Goal: Task Accomplishment & Management: Use online tool/utility

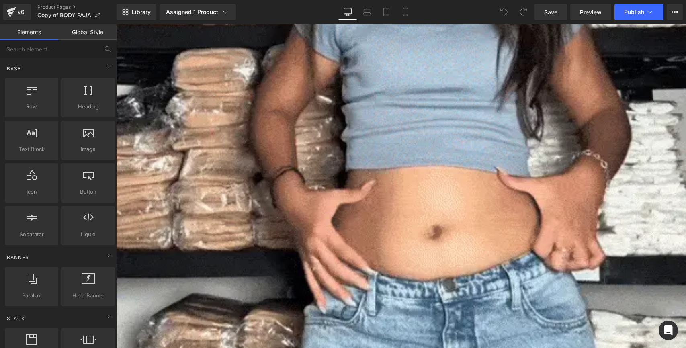
scroll to position [1225, 0]
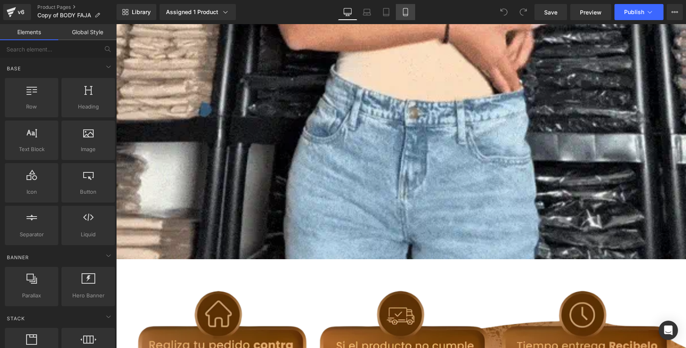
click at [406, 13] on icon at bounding box center [406, 12] width 8 height 8
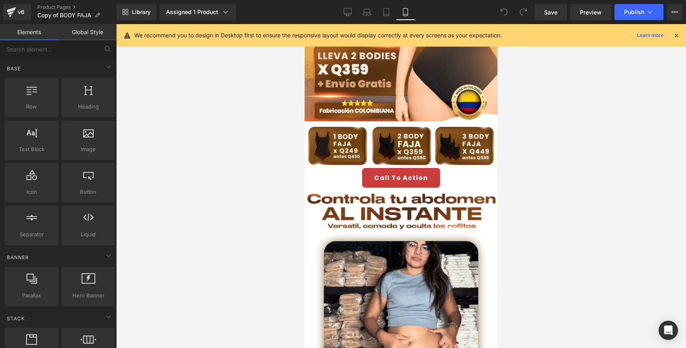
scroll to position [0, 0]
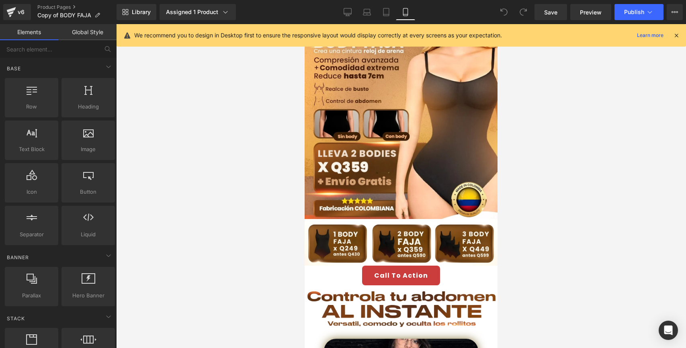
click at [675, 36] on icon at bounding box center [676, 35] width 7 height 7
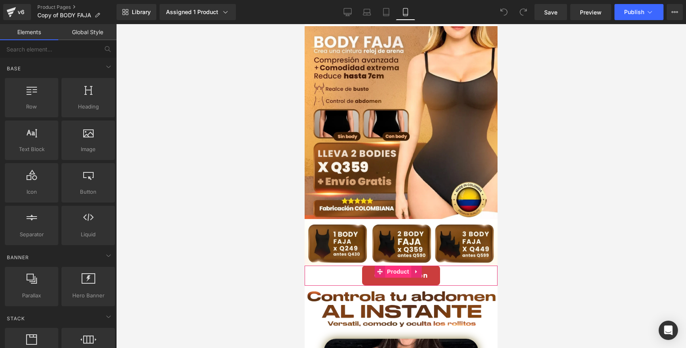
click at [390, 266] on span "Product" at bounding box center [398, 272] width 26 height 12
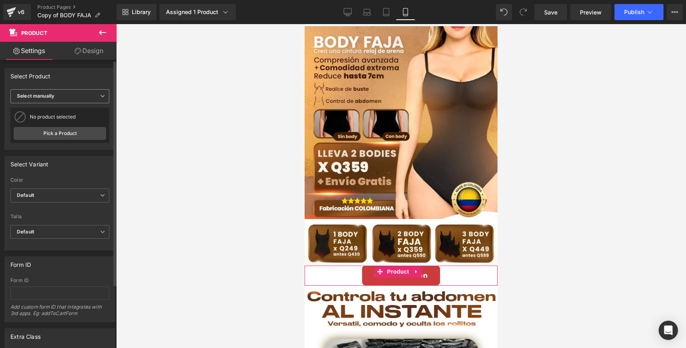
click at [80, 91] on span "Select manually" at bounding box center [59, 96] width 99 height 14
click at [65, 108] on div "Display by assigned product" at bounding box center [56, 109] width 66 height 6
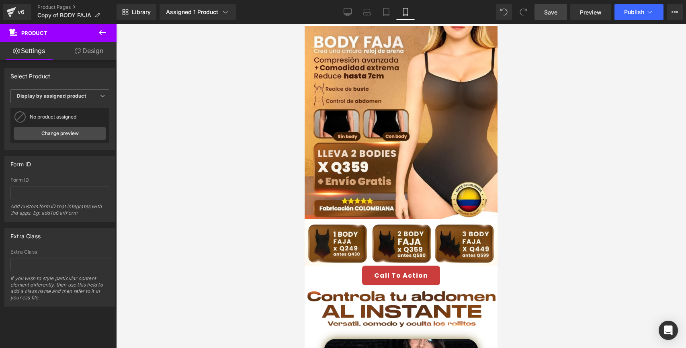
click at [556, 13] on span "Save" at bounding box center [550, 12] width 13 height 8
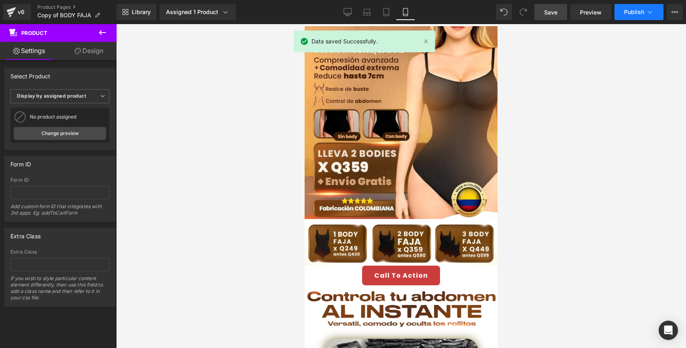
click at [620, 11] on button "Publish" at bounding box center [639, 12] width 49 height 16
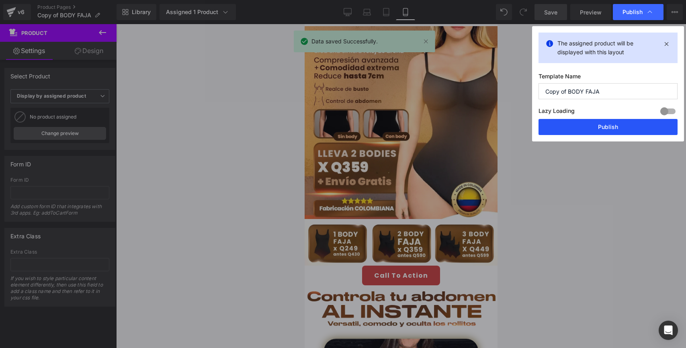
click at [587, 126] on button "Publish" at bounding box center [608, 127] width 139 height 16
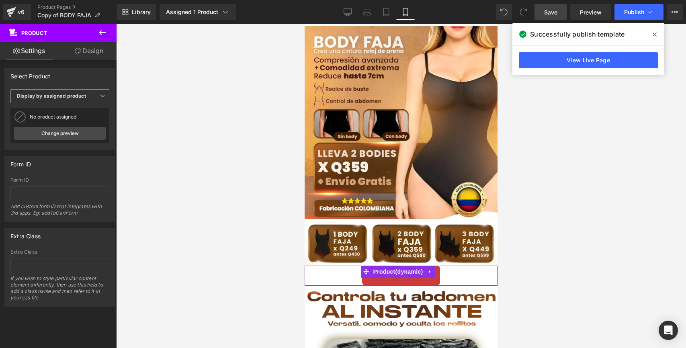
click at [70, 98] on b "Display by assigned product" at bounding box center [51, 96] width 69 height 6
click at [76, 81] on div "Select Product" at bounding box center [60, 75] width 110 height 15
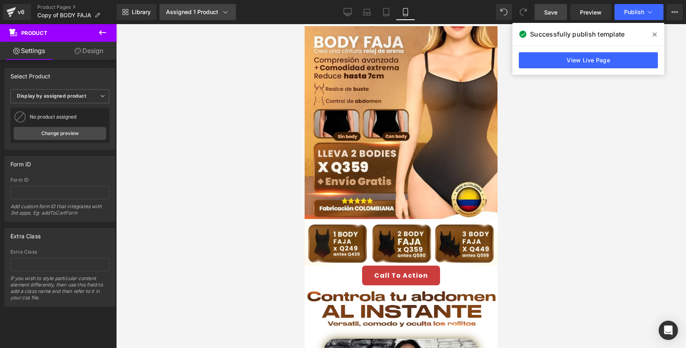
click at [191, 13] on div "Assigned 1 Product" at bounding box center [198, 12] width 64 height 8
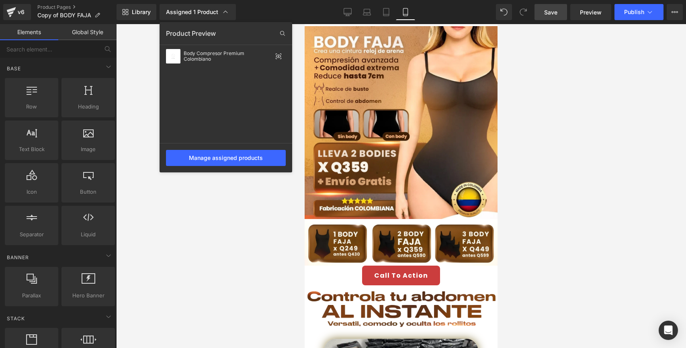
drag, startPoint x: 470, startPoint y: 147, endPoint x: 511, endPoint y: 141, distance: 41.8
click at [511, 140] on div at bounding box center [401, 186] width 570 height 324
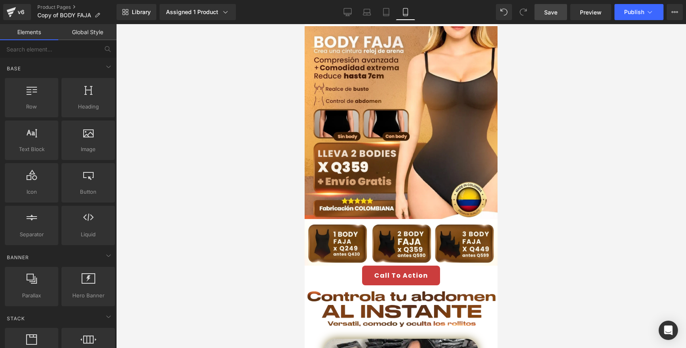
click at [556, 13] on span "Save" at bounding box center [550, 12] width 13 height 8
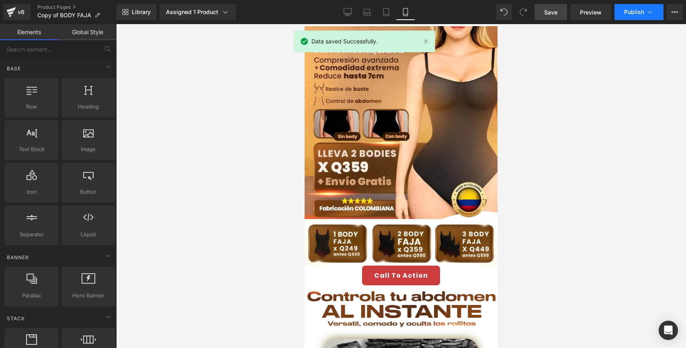
click at [624, 13] on button "Publish" at bounding box center [639, 12] width 49 height 16
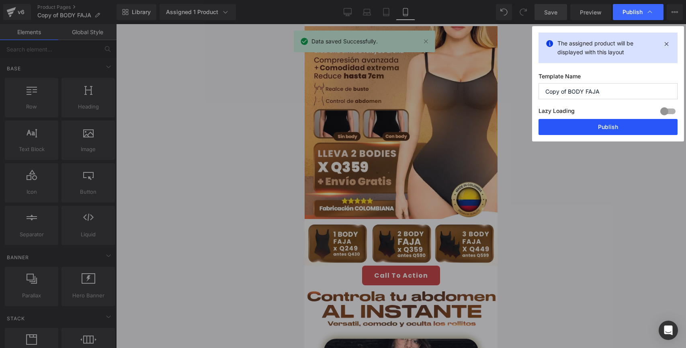
click at [571, 129] on button "Publish" at bounding box center [608, 127] width 139 height 16
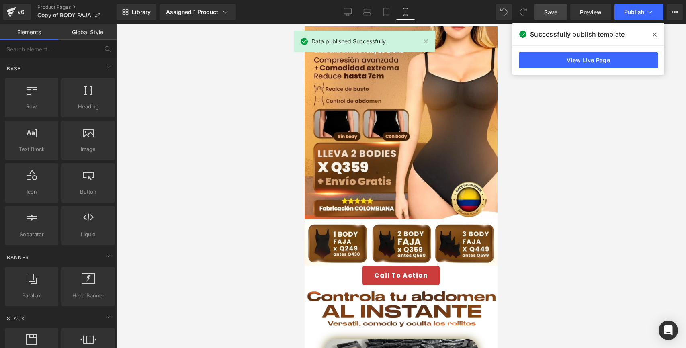
click at [654, 37] on icon at bounding box center [655, 34] width 4 height 6
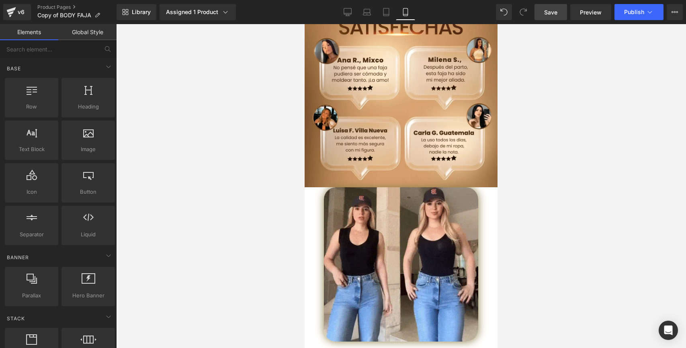
scroll to position [1712, 0]
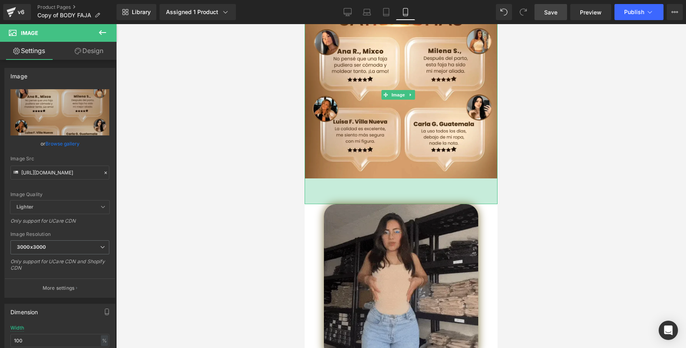
drag, startPoint x: 339, startPoint y: 121, endPoint x: 341, endPoint y: 146, distance: 25.8
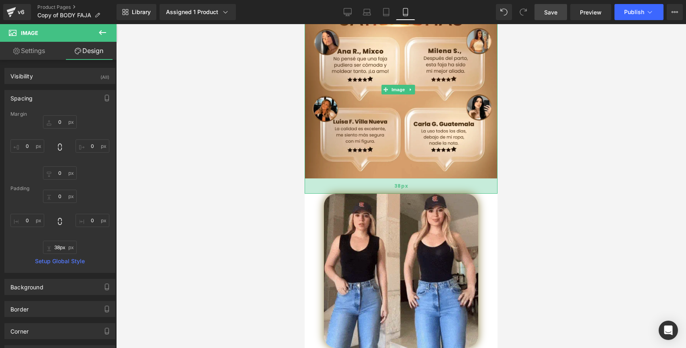
type input "37px"
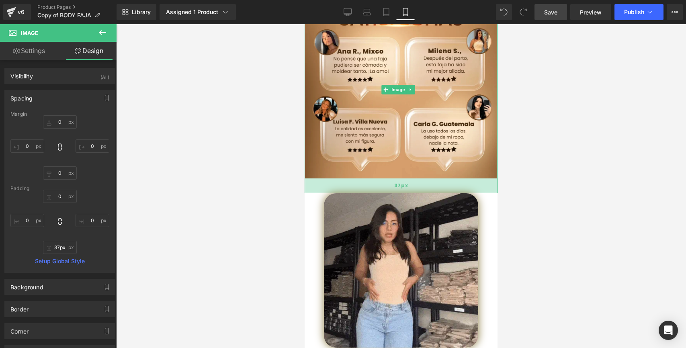
drag, startPoint x: 341, startPoint y: 146, endPoint x: 341, endPoint y: 135, distance: 10.9
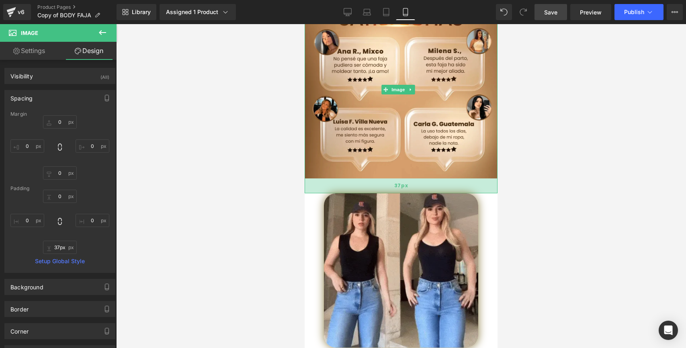
click at [341, 179] on div "37px" at bounding box center [401, 186] width 193 height 15
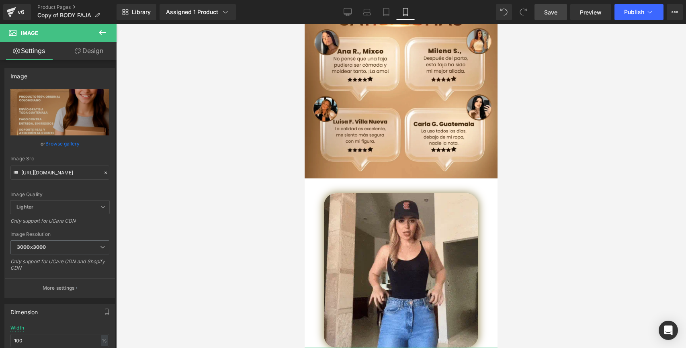
click at [426, 348] on div at bounding box center [401, 354] width 193 height 12
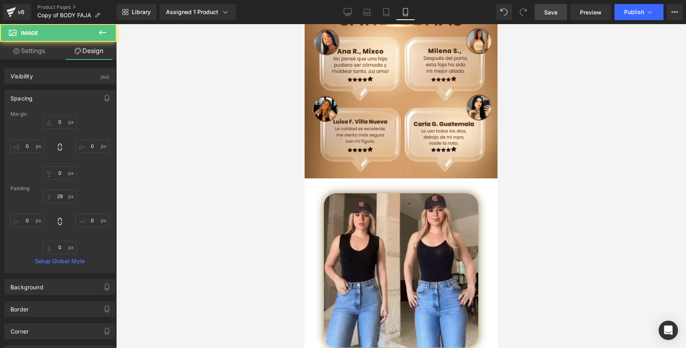
click at [610, 224] on div at bounding box center [401, 186] width 570 height 324
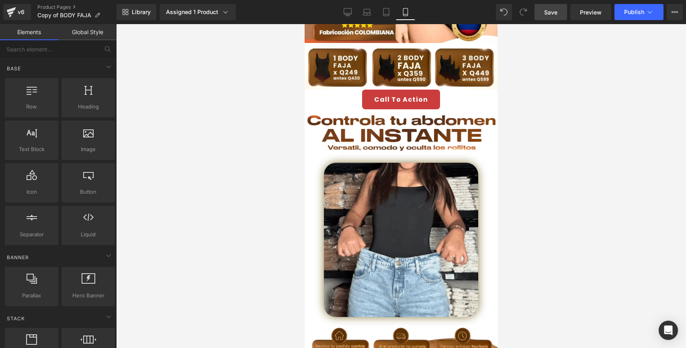
scroll to position [0, 0]
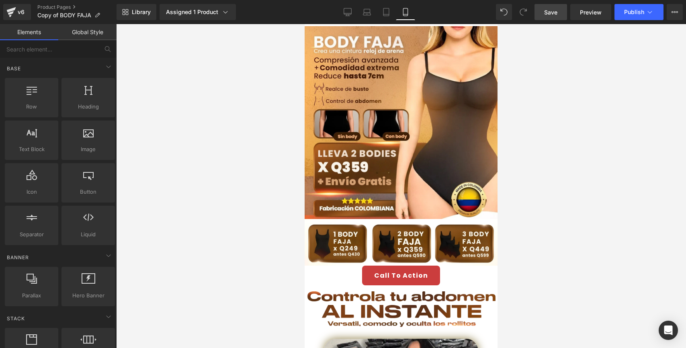
click at [254, 121] on div at bounding box center [401, 186] width 570 height 324
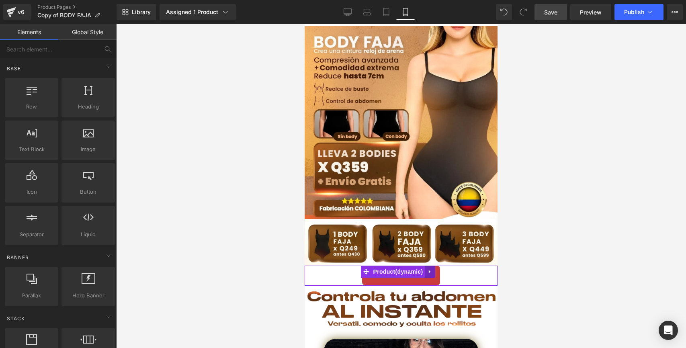
click at [429, 270] on icon at bounding box center [430, 272] width 2 height 4
click at [444, 269] on icon at bounding box center [446, 272] width 6 height 6
click at [565, 162] on div at bounding box center [401, 186] width 570 height 324
